Goal: Information Seeking & Learning: Learn about a topic

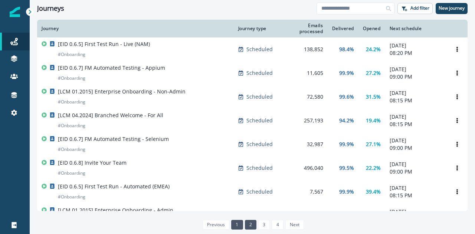
click at [247, 226] on link "2" at bounding box center [250, 225] width 11 height 10
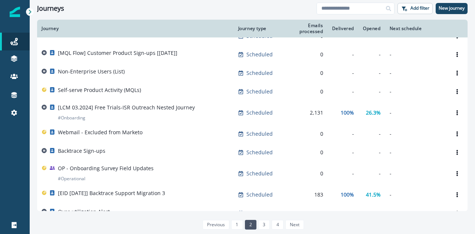
scroll to position [404, 0]
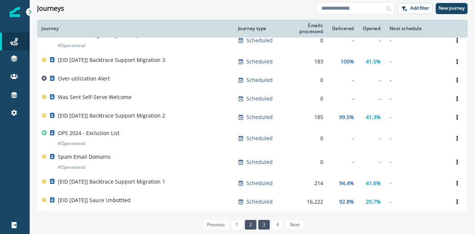
click at [265, 221] on link "3" at bounding box center [263, 225] width 11 height 10
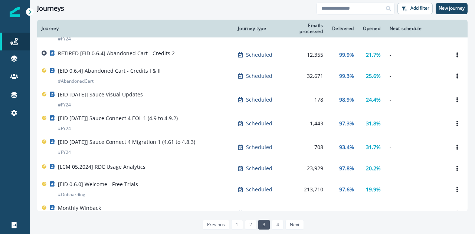
scroll to position [157, 0]
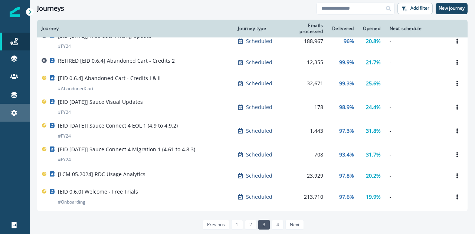
click at [12, 115] on icon at bounding box center [13, 112] width 7 height 7
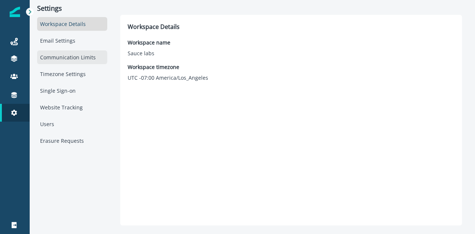
click at [69, 59] on div "Communication Limits" at bounding box center [72, 57] width 70 height 14
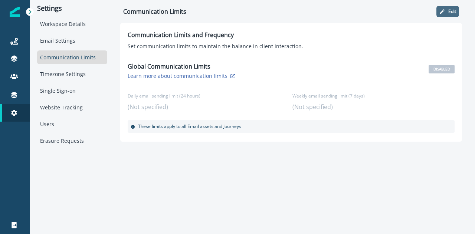
click at [447, 9] on button "Edit" at bounding box center [447, 11] width 23 height 11
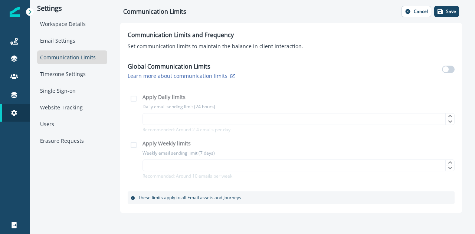
click at [448, 64] on div "Global Communication Limits Learn more about communication limits" at bounding box center [291, 70] width 327 height 26
click at [449, 70] on span at bounding box center [448, 69] width 13 height 7
type input "*"
type input "**"
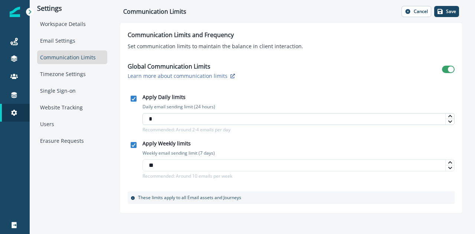
click at [297, 122] on input "*" at bounding box center [298, 119] width 312 height 12
click at [449, 72] on span at bounding box center [451, 69] width 6 height 6
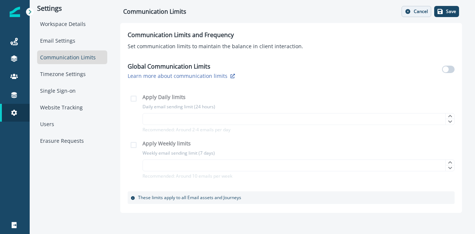
click at [422, 11] on p "Cancel" at bounding box center [421, 11] width 14 height 5
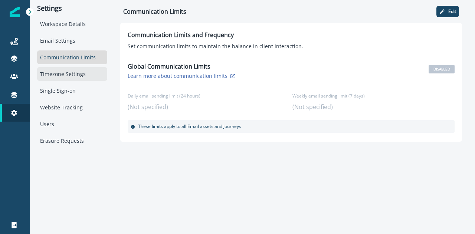
click at [57, 79] on div "Timezone Settings" at bounding box center [72, 74] width 70 height 14
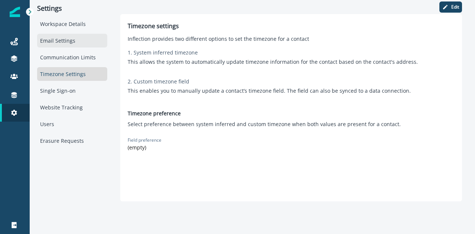
click at [59, 42] on div "Email Settings" at bounding box center [72, 41] width 70 height 14
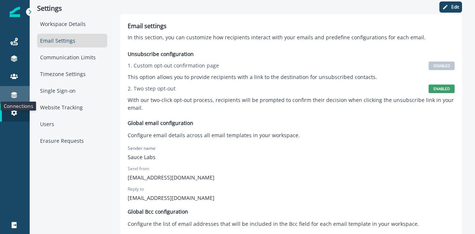
click at [17, 93] on icon at bounding box center [13, 94] width 7 height 7
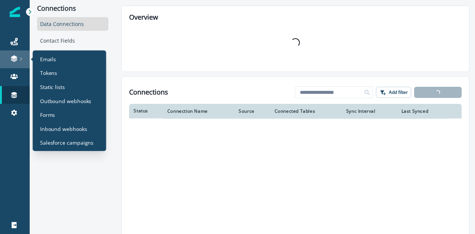
click at [16, 63] on link at bounding box center [15, 59] width 30 height 18
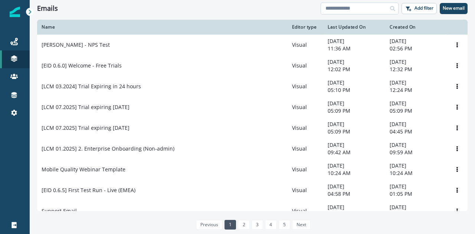
click at [370, 10] on input at bounding box center [359, 9] width 78 height 12
type input "*****"
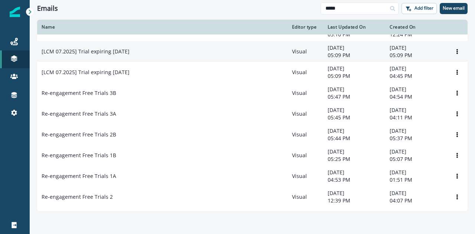
scroll to position [36, 0]
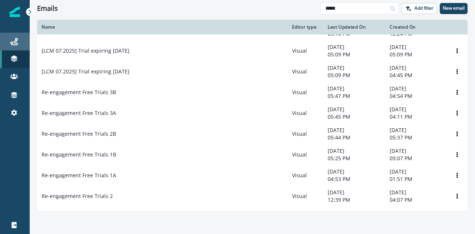
click at [20, 45] on div "Journeys" at bounding box center [15, 41] width 24 height 9
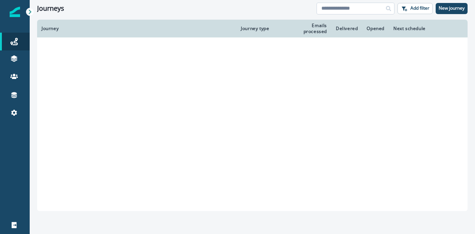
click at [339, 11] on input at bounding box center [355, 9] width 78 height 12
click at [363, 6] on input "****" at bounding box center [355, 9] width 78 height 12
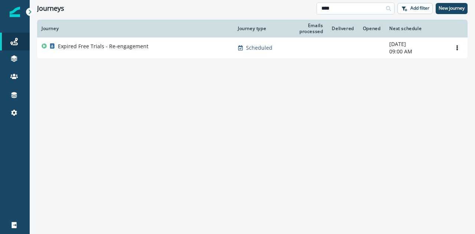
type input "**********"
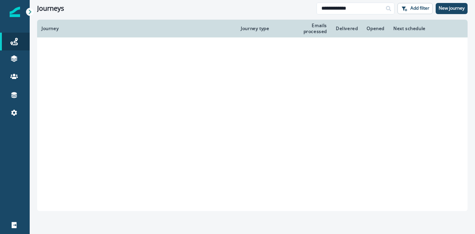
click at [171, 48] on td at bounding box center [136, 46] width 199 height 19
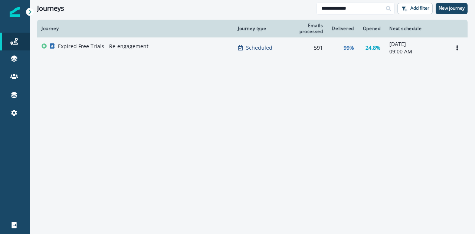
click at [197, 45] on div "Expired Free Trials - Re-engagement" at bounding box center [135, 48] width 187 height 10
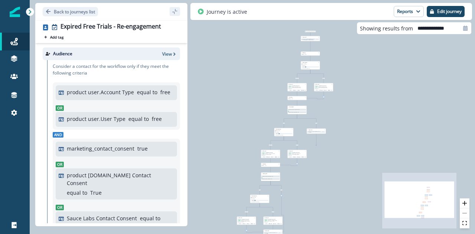
drag, startPoint x: 337, startPoint y: 92, endPoint x: 337, endPoint y: 120, distance: 27.4
click at [337, 120] on div "39 contacts have entered the journey Update value Update Person's Current Activ…" at bounding box center [252, 117] width 445 height 234
click at [401, 10] on button "Reports" at bounding box center [408, 11] width 30 height 11
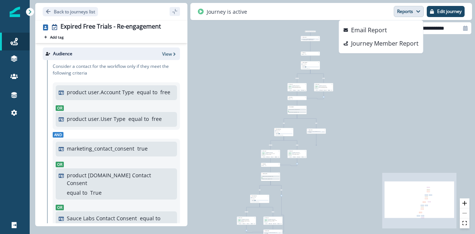
click at [465, 29] on icon at bounding box center [465, 28] width 4 height 5
select select "*"
select select "****"
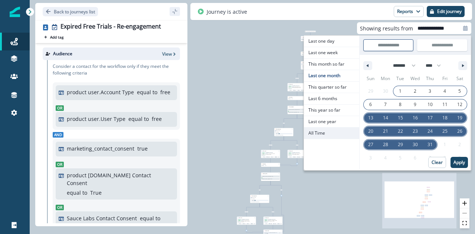
click at [337, 136] on span "All Time" at bounding box center [331, 133] width 55 height 11
type input "********"
type input "**********"
select select "**"
select select "****"
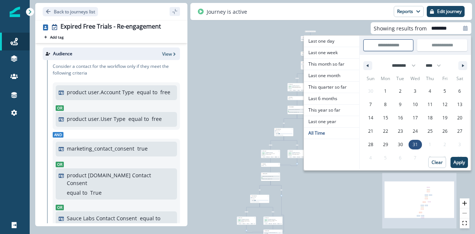
click at [455, 168] on div "Sun Mon Tue Wed Thu Fri Sat 30 1 2 3 4 5 6 7 8 9 10 11 12 13 14 15 16 17 18 19 …" at bounding box center [414, 122] width 111 height 99
click at [461, 161] on p "Apply" at bounding box center [458, 162] width 11 height 5
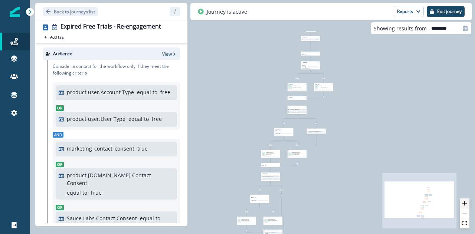
click at [466, 205] on icon "zoom in" at bounding box center [464, 203] width 4 height 4
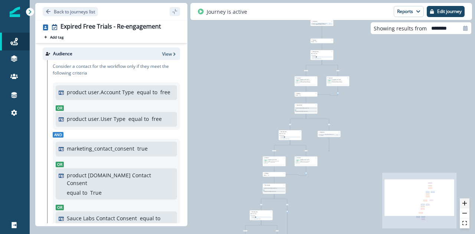
click at [466, 205] on icon "zoom in" at bounding box center [464, 203] width 4 height 4
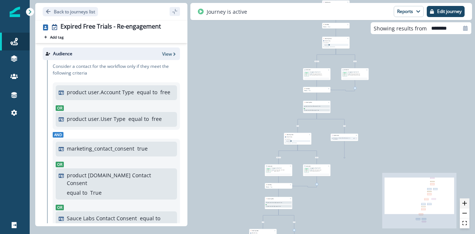
click at [466, 205] on icon "zoom in" at bounding box center [464, 203] width 4 height 4
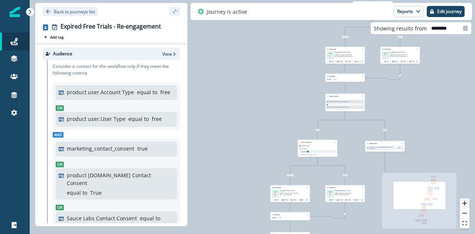
click at [466, 205] on icon "zoom in" at bounding box center [464, 203] width 4 height 4
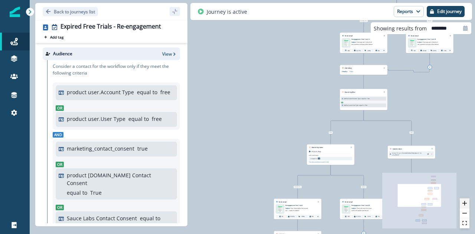
click at [466, 205] on icon "zoom in" at bounding box center [464, 203] width 4 height 4
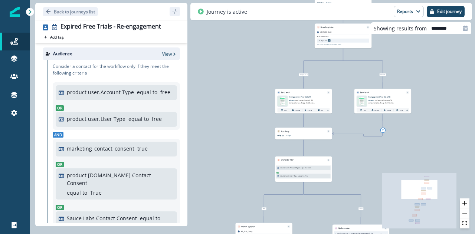
drag, startPoint x: 408, startPoint y: 119, endPoint x: 375, endPoint y: 155, distance: 48.3
click at [375, 155] on div "216 contacts have entered the journey Update value Update Person's Current Acti…" at bounding box center [252, 117] width 445 height 234
click at [463, 207] on button "zoom in" at bounding box center [464, 203] width 10 height 10
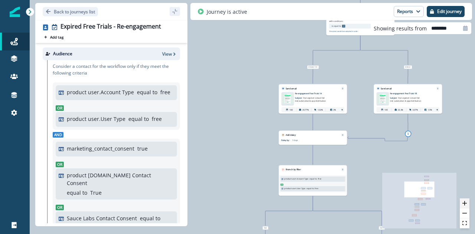
click at [463, 207] on button "zoom in" at bounding box center [464, 203] width 10 height 10
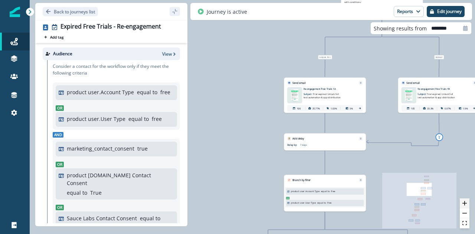
click at [463, 207] on button "zoom in" at bounding box center [464, 203] width 10 height 10
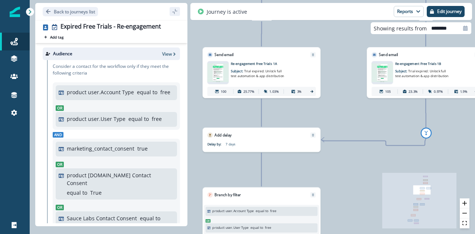
drag, startPoint x: 440, startPoint y: 138, endPoint x: 373, endPoint y: 61, distance: 102.3
click at [373, 62] on div "216 contacts have entered the journey Update value Update Person's Current Acti…" at bounding box center [252, 117] width 445 height 234
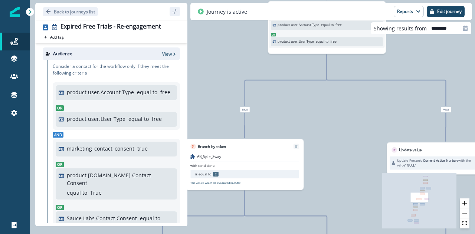
drag, startPoint x: 353, startPoint y: 188, endPoint x: 390, endPoint y: 64, distance: 129.3
click at [390, 65] on div "216 contacts have entered the journey Update value Update Person's Current Acti…" at bounding box center [252, 117] width 445 height 234
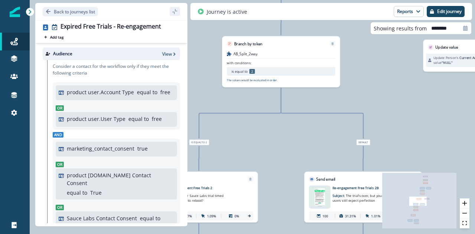
drag, startPoint x: 336, startPoint y: 202, endPoint x: 372, endPoint y: 101, distance: 107.6
click at [372, 101] on div "216 contacts have entered the journey Update value Update Person's Current Acti…" at bounding box center [252, 117] width 445 height 234
drag, startPoint x: 315, startPoint y: 160, endPoint x: 345, endPoint y: 138, distance: 37.1
click at [345, 138] on div "216 contacts have entered the journey Update value Update Person's Current Acti…" at bounding box center [252, 117] width 445 height 234
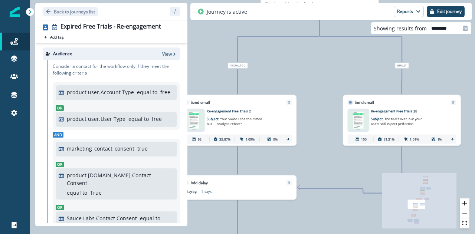
drag, startPoint x: 335, startPoint y: 98, endPoint x: 340, endPoint y: 78, distance: 20.4
click at [340, 78] on div "216 contacts have entered the journey Update value Update Person's Current Acti…" at bounding box center [252, 117] width 445 height 234
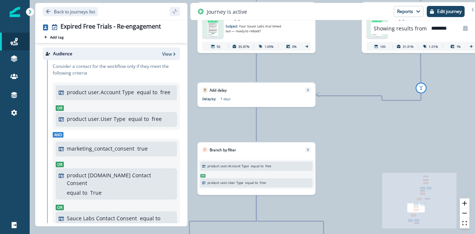
drag, startPoint x: 316, startPoint y: 191, endPoint x: 335, endPoint y: 98, distance: 94.6
click at [335, 98] on div "216 contacts have entered the journey Update value Update Person's Current Acti…" at bounding box center [252, 117] width 445 height 234
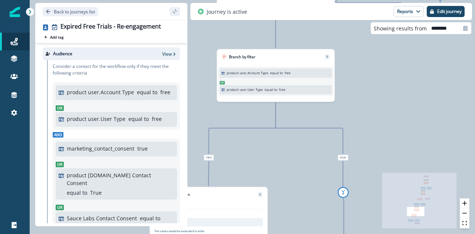
drag, startPoint x: 343, startPoint y: 174, endPoint x: 355, endPoint y: 97, distance: 77.7
click at [355, 97] on div "216 contacts have entered the journey Update value Update Person's Current Acti…" at bounding box center [252, 117] width 445 height 234
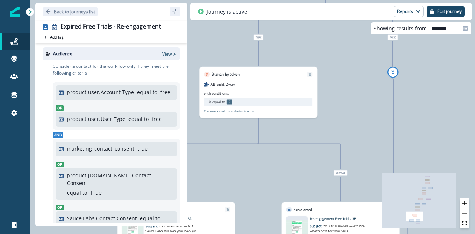
drag, startPoint x: 287, startPoint y: 185, endPoint x: 337, endPoint y: 65, distance: 130.0
click at [337, 66] on div "216 contacts have entered the journey Update value Update Person's Current Acti…" at bounding box center [252, 117] width 445 height 234
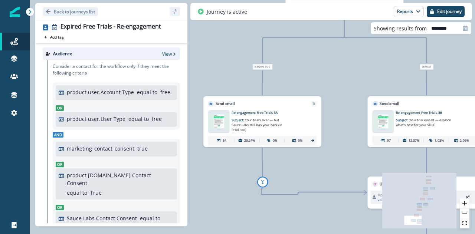
drag, startPoint x: 332, startPoint y: 122, endPoint x: 378, endPoint y: 82, distance: 61.3
click at [378, 82] on div "216 contacts have entered the journey Update value Update Person's Current Acti…" at bounding box center [252, 117] width 445 height 234
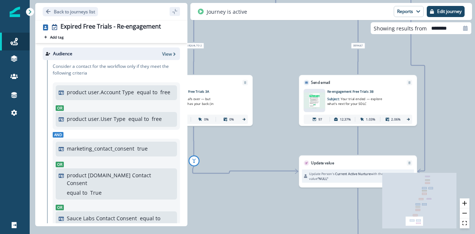
drag, startPoint x: 352, startPoint y: 190, endPoint x: 283, endPoint y: 169, distance: 71.8
click at [283, 169] on div "216 contacts have entered the journey Update value Update Person's Current Acti…" at bounding box center [252, 117] width 445 height 234
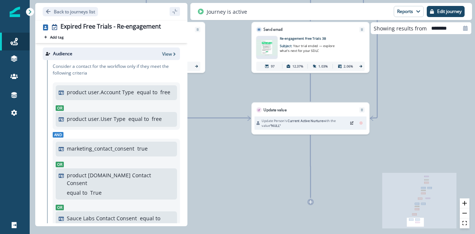
drag, startPoint x: 283, startPoint y: 144, endPoint x: 236, endPoint y: 90, distance: 71.2
click at [236, 90] on div "216 contacts have entered the journey Update value Update Person's Current Acti…" at bounding box center [252, 117] width 445 height 234
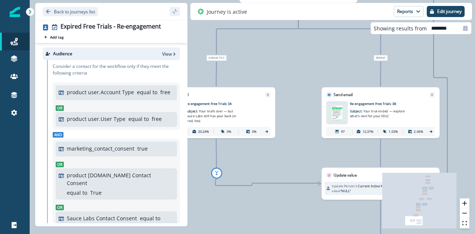
drag, startPoint x: 254, startPoint y: 108, endPoint x: 311, endPoint y: 162, distance: 78.7
click at [311, 162] on div "216 contacts have entered the journey Update value Update Person's Current Acti…" at bounding box center [252, 117] width 445 height 234
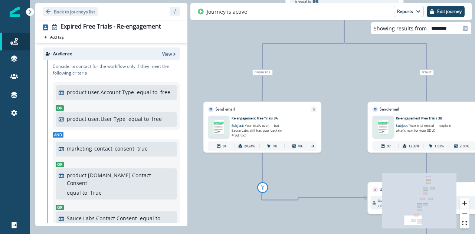
drag, startPoint x: 285, startPoint y: 115, endPoint x: 331, endPoint y: 130, distance: 48.2
click at [331, 130] on div "216 contacts have entered the journey Update value Update Person's Current Acti…" at bounding box center [252, 117] width 445 height 234
click at [464, 217] on button "zoom out" at bounding box center [464, 213] width 10 height 10
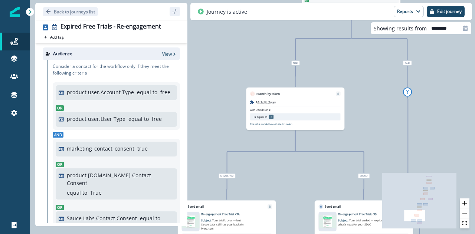
drag, startPoint x: 378, startPoint y: 159, endPoint x: 372, endPoint y: 186, distance: 27.0
click at [372, 186] on div "216 contacts have entered the journey Update value Update Person's Current Acti…" at bounding box center [252, 117] width 445 height 234
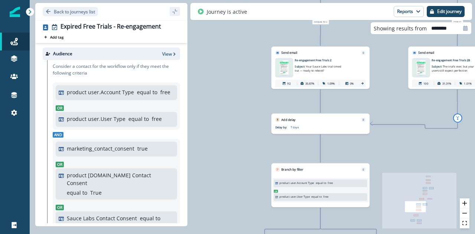
drag, startPoint x: 371, startPoint y: 77, endPoint x: 346, endPoint y: 241, distance: 166.6
click at [346, 234] on html "A newer version of [DOMAIN_NAME] is available. Refresh your page to load the la…" at bounding box center [237, 117] width 475 height 234
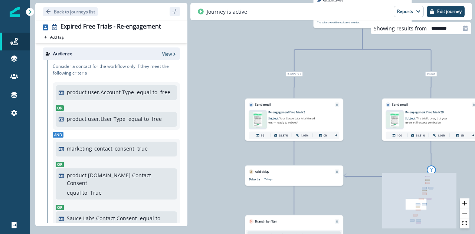
drag, startPoint x: 350, startPoint y: 149, endPoint x: 305, endPoint y: 220, distance: 83.9
click at [306, 219] on div "216 contacts have entered the journey Update value Update Person's Current Acti…" at bounding box center [252, 117] width 445 height 234
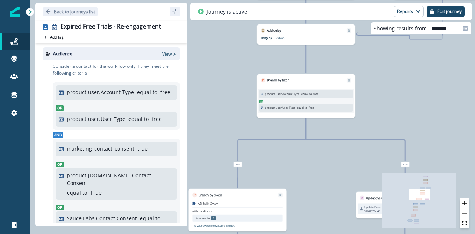
drag, startPoint x: 357, startPoint y: 127, endPoint x: 278, endPoint y: 248, distance: 144.9
click at [278, 234] on html "A newer version of [DOMAIN_NAME] is available. Refresh your page to load the la…" at bounding box center [237, 117] width 475 height 234
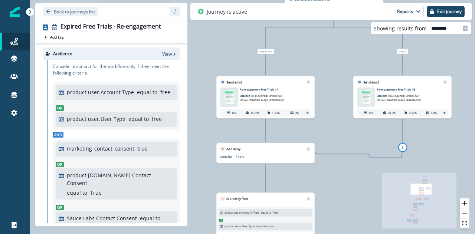
drag, startPoint x: 355, startPoint y: 96, endPoint x: 314, endPoint y: 215, distance: 125.0
click at [314, 215] on div "Branch by filter product user.Account Type equal to free Or product user.User T…" at bounding box center [265, 214] width 98 height 44
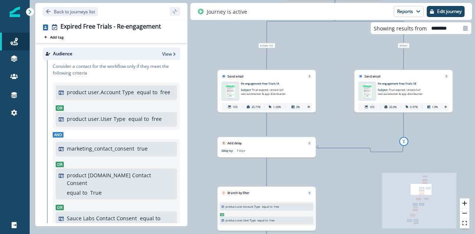
drag, startPoint x: 326, startPoint y: 201, endPoint x: 326, endPoint y: 195, distance: 5.2
click at [326, 195] on div "216 contacts have entered the journey Update value Update Person's Current Acti…" at bounding box center [252, 117] width 445 height 234
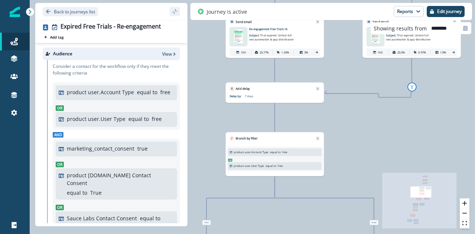
drag, startPoint x: 326, startPoint y: 195, endPoint x: 335, endPoint y: 115, distance: 80.9
click at [336, 134] on div "216 contacts have entered the journey Update value Update Person's Current Acti…" at bounding box center [252, 117] width 445 height 234
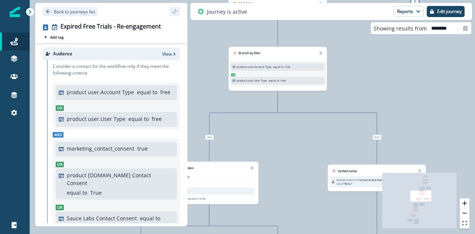
drag, startPoint x: 323, startPoint y: 184, endPoint x: 321, endPoint y: 122, distance: 62.3
click at [321, 122] on div "216 contacts have entered the journey Update value Update Person's Current Acti…" at bounding box center [252, 117] width 445 height 234
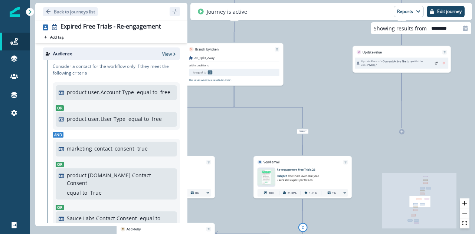
drag, startPoint x: 287, startPoint y: 195, endPoint x: 313, endPoint y: 83, distance: 114.2
click at [313, 84] on div "216 contacts have entered the journey Update value Update Person's Current Acti…" at bounding box center [252, 117] width 445 height 234
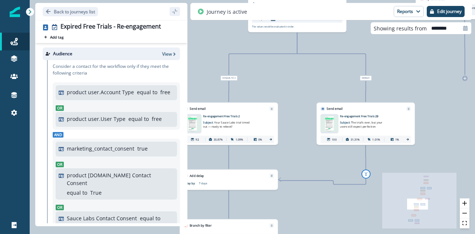
drag, startPoint x: 252, startPoint y: 158, endPoint x: 321, endPoint y: 109, distance: 84.7
click at [317, 106] on div "216 contacts have entered the journey Update value Update Person's Current Acti…" at bounding box center [252, 117] width 445 height 234
click at [59, 9] on p "Back to journeys list" at bounding box center [74, 12] width 41 height 6
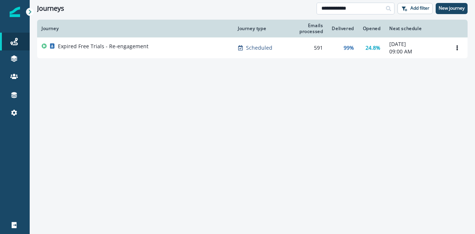
click at [326, 10] on input "**********" at bounding box center [355, 9] width 78 height 12
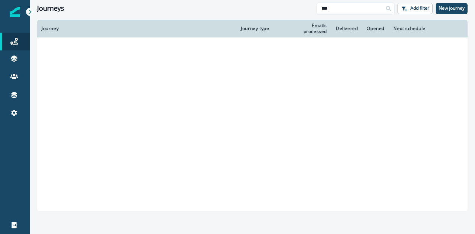
type input "***"
click at [359, 31] on th "Delivered" at bounding box center [346, 29] width 31 height 18
click at [357, 11] on input "***" at bounding box center [355, 9] width 78 height 12
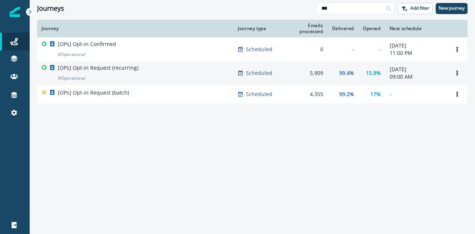
click at [132, 75] on div "[OPs] Opt-in Request (recurring) # Operational" at bounding box center [98, 73] width 80 height 18
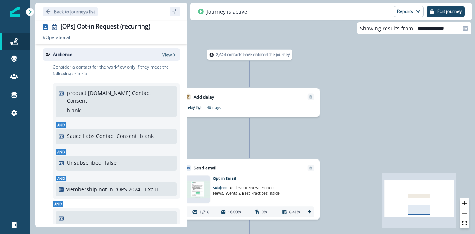
drag, startPoint x: 347, startPoint y: 86, endPoint x: 343, endPoint y: 126, distance: 41.0
click at [343, 126] on div "2,624 contacts have entered the journey Add delay Delay by: 40 days Delay detai…" at bounding box center [252, 117] width 445 height 234
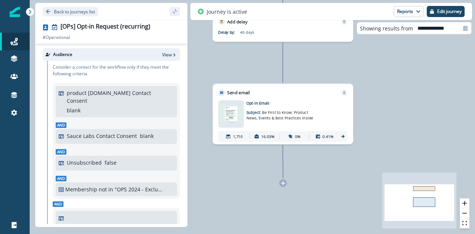
drag, startPoint x: 340, startPoint y: 100, endPoint x: 344, endPoint y: 49, distance: 50.6
click at [344, 49] on div "2,624 contacts have entered the journey Add delay Delay by: 40 days Delay detai…" at bounding box center [252, 117] width 445 height 234
click at [79, 12] on p "Back to journeys list" at bounding box center [74, 12] width 41 height 6
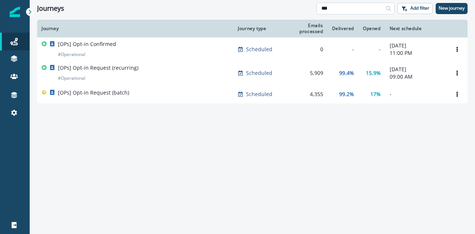
click at [369, 14] on input "***" at bounding box center [355, 9] width 78 height 12
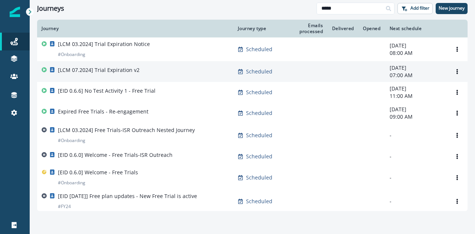
type input "*****"
click at [145, 76] on div "[LCM 07.2024] Trial Expiration v2" at bounding box center [135, 71] width 187 height 10
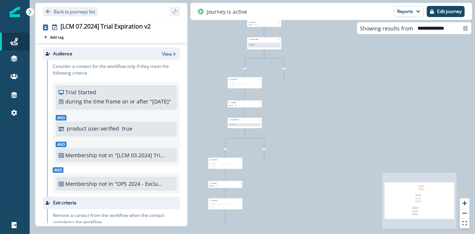
click at [405, 14] on button "Reports" at bounding box center [408, 11] width 30 height 11
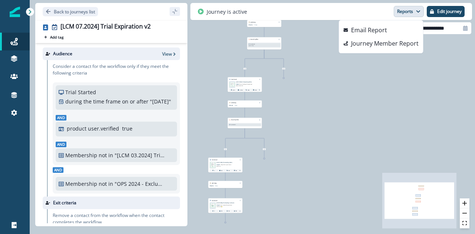
click at [465, 33] on div at bounding box center [465, 28] width 12 height 12
select select "*"
select select "****"
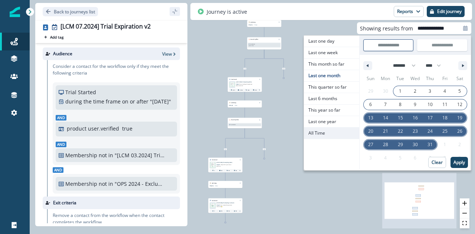
click at [321, 134] on span "All Time" at bounding box center [331, 133] width 55 height 11
type input "********"
type input "**********"
select select "**"
select select "****"
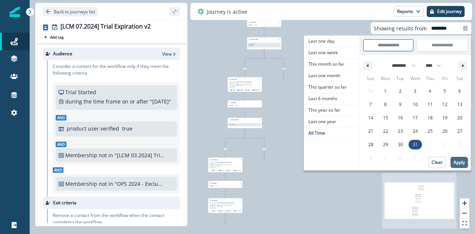
click at [459, 164] on p "Apply" at bounding box center [458, 162] width 11 height 5
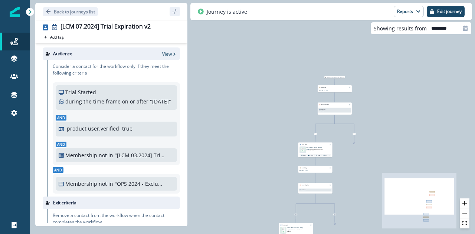
drag, startPoint x: 337, startPoint y: 82, endPoint x: 403, endPoint y: 145, distance: 90.8
click at [403, 145] on div "7,423 contacts have entered the journey Add delay Delay by: 14 days Delay detai…" at bounding box center [252, 117] width 445 height 234
click at [467, 204] on button "zoom in" at bounding box center [464, 203] width 10 height 10
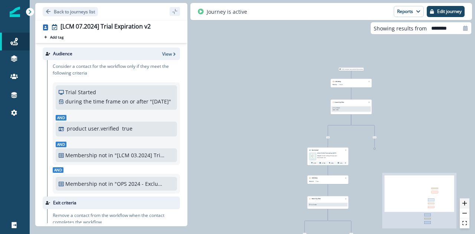
click at [467, 204] on button "zoom in" at bounding box center [464, 203] width 10 height 10
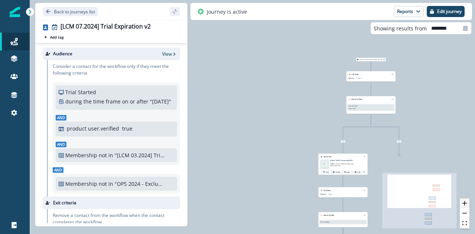
click at [467, 204] on button "zoom in" at bounding box center [464, 203] width 10 height 10
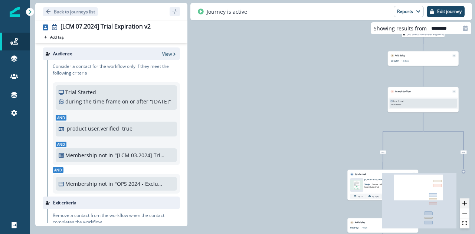
click at [467, 204] on button "zoom in" at bounding box center [464, 203] width 10 height 10
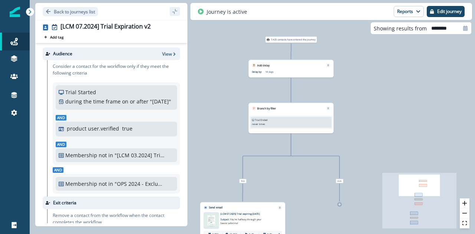
drag, startPoint x: 383, startPoint y: 144, endPoint x: 221, endPoint y: 147, distance: 161.4
click at [221, 147] on div "7,423 contacts have entered the journey Add delay Delay by: 14 days Delay detai…" at bounding box center [252, 117] width 445 height 234
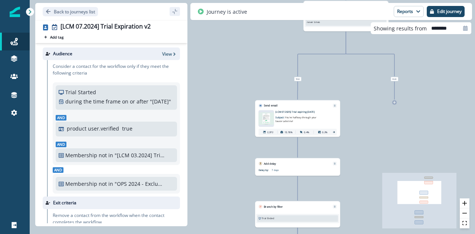
drag, startPoint x: 299, startPoint y: 192, endPoint x: 347, endPoint y: 109, distance: 97.1
click at [347, 109] on div "7,423 contacts have entered the journey Add delay Delay by: 14 days Delay detai…" at bounding box center [252, 117] width 445 height 234
click at [465, 204] on icon "zoom in" at bounding box center [464, 203] width 4 height 4
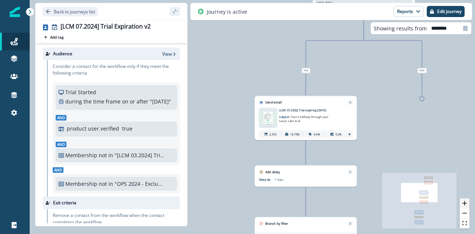
click at [465, 204] on icon "zoom in" at bounding box center [464, 203] width 4 height 4
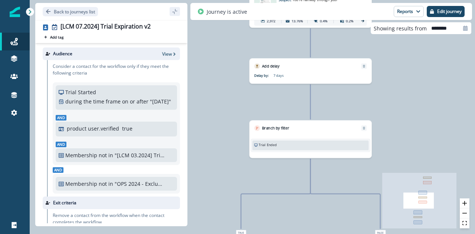
drag, startPoint x: 406, startPoint y: 151, endPoint x: 400, endPoint y: 33, distance: 118.1
click at [400, 34] on div "7,423 contacts have entered the journey Add delay Delay by: 14 days Delay detai…" at bounding box center [252, 117] width 445 height 234
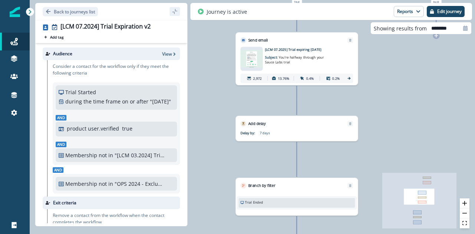
drag, startPoint x: 383, startPoint y: 144, endPoint x: 392, endPoint y: 51, distance: 93.1
click at [392, 51] on div "7,423 contacts have entered the journey Add delay Delay by: 14 days Delay detai…" at bounding box center [252, 117] width 445 height 234
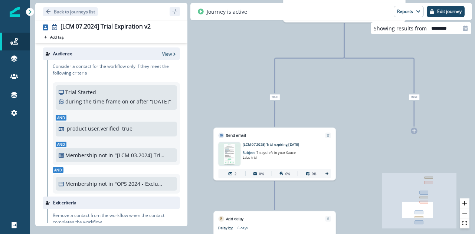
drag, startPoint x: 372, startPoint y: 151, endPoint x: 407, endPoint y: 66, distance: 92.4
click at [407, 66] on div "7,423 contacts have entered the journey Add delay Delay by: 14 days Delay detai…" at bounding box center [252, 117] width 445 height 234
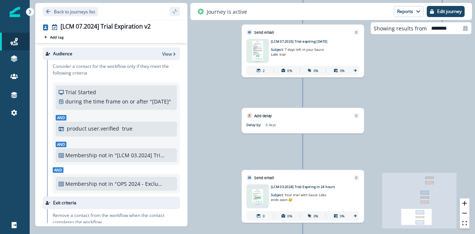
drag, startPoint x: 369, startPoint y: 173, endPoint x: 398, endPoint y: 65, distance: 111.7
click at [398, 65] on div "7,423 contacts have entered the journey Add delay Delay by: 14 days Delay detai…" at bounding box center [252, 117] width 445 height 234
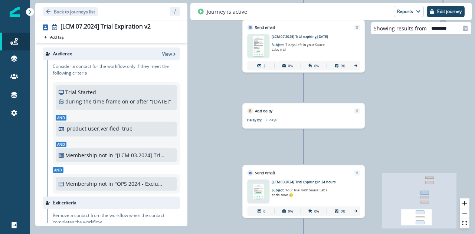
drag, startPoint x: 384, startPoint y: 179, endPoint x: 409, endPoint y: 69, distance: 112.6
click at [409, 69] on div "7,423 contacts have entered the journey Add delay Delay by: 14 days Delay detai…" at bounding box center [252, 117] width 445 height 234
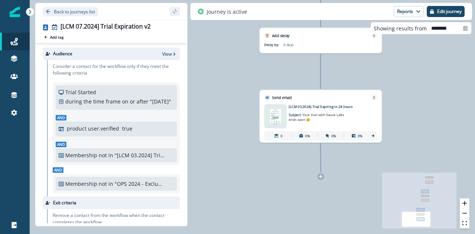
drag, startPoint x: 379, startPoint y: 178, endPoint x: 361, endPoint y: 251, distance: 75.3
click at [361, 234] on html "A newer version of [DOMAIN_NAME] is available. Refresh your page to load the la…" at bounding box center [237, 117] width 475 height 234
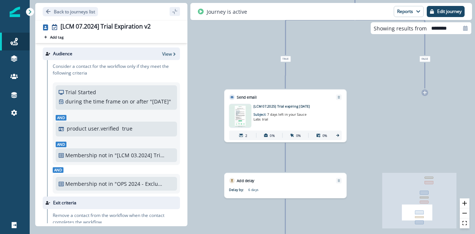
drag, startPoint x: 367, startPoint y: 138, endPoint x: 339, endPoint y: 251, distance: 117.2
click at [339, 234] on html "A newer version of [DOMAIN_NAME] is available. Refresh your page to load the la…" at bounding box center [237, 117] width 475 height 234
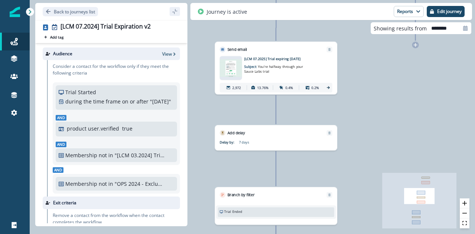
drag, startPoint x: 337, startPoint y: 201, endPoint x: 308, endPoint y: 251, distance: 58.5
click at [308, 234] on html "A newer version of [DOMAIN_NAME] is available. Refresh your page to load the la…" at bounding box center [237, 117] width 475 height 234
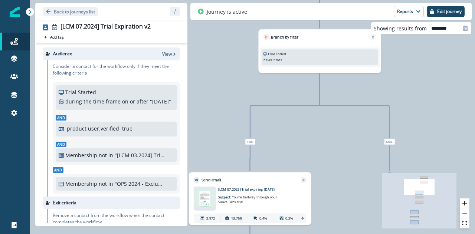
drag, startPoint x: 338, startPoint y: 122, endPoint x: 312, endPoint y: 251, distance: 132.5
click at [312, 234] on html "A newer version of [DOMAIN_NAME] is available. Refresh your page to load the la…" at bounding box center [237, 117] width 475 height 234
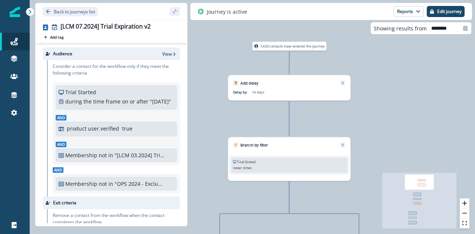
drag, startPoint x: 332, startPoint y: 144, endPoint x: 301, endPoint y: 251, distance: 112.1
click at [301, 234] on html "A newer version of [DOMAIN_NAME] is available. Refresh your page to load the la…" at bounding box center [237, 117] width 475 height 234
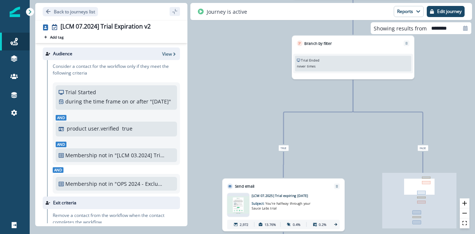
drag, startPoint x: 276, startPoint y: 208, endPoint x: 320, endPoint y: 80, distance: 135.6
click at [320, 80] on div "7,423 contacts have entered the journey Add delay Delay by: 14 days Delay detai…" at bounding box center [252, 117] width 445 height 234
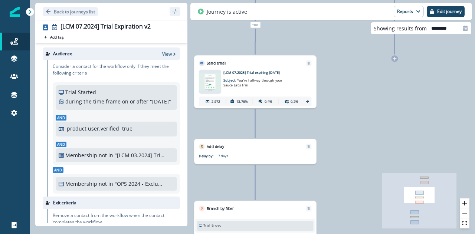
drag, startPoint x: 335, startPoint y: 150, endPoint x: 326, endPoint y: 53, distance: 97.2
click at [326, 53] on div "7,423 contacts have entered the journey Add delay Delay by: 14 days Delay detai…" at bounding box center [252, 117] width 445 height 234
